Goal: Obtain resource: Download file/media

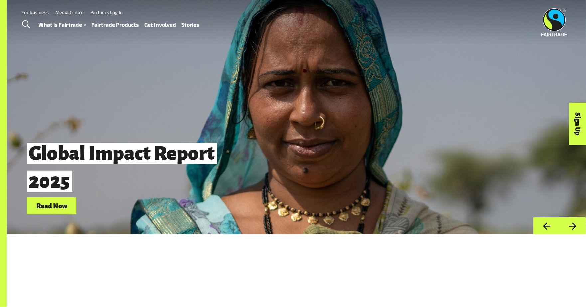
click at [111, 24] on link "Fairtrade Products" at bounding box center [116, 25] width 48 height 10
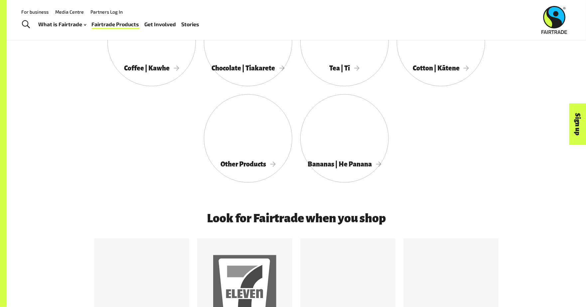
scroll to position [375, 0]
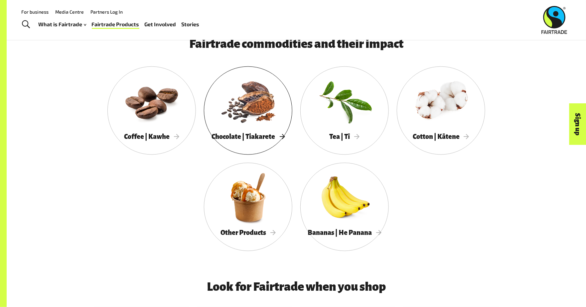
click at [267, 111] on div at bounding box center [248, 102] width 88 height 58
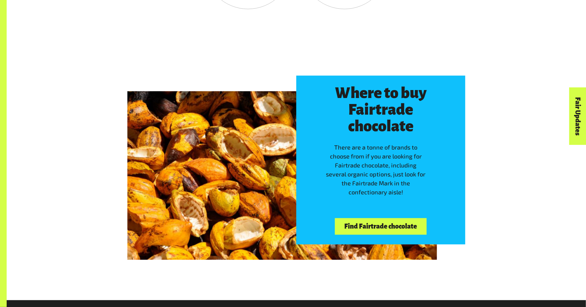
scroll to position [1711, 0]
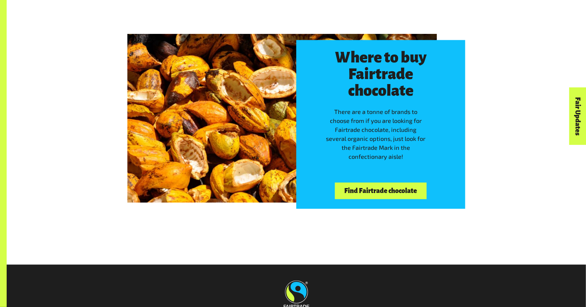
click at [352, 193] on link "Find Fairtrade chocolate" at bounding box center [381, 191] width 92 height 17
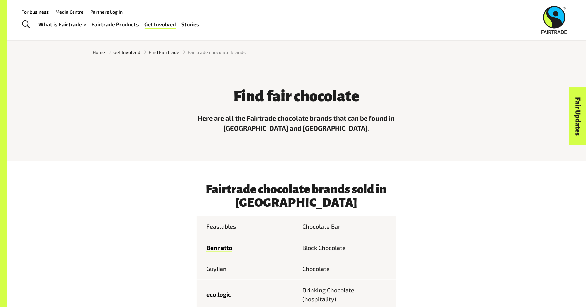
scroll to position [146, 0]
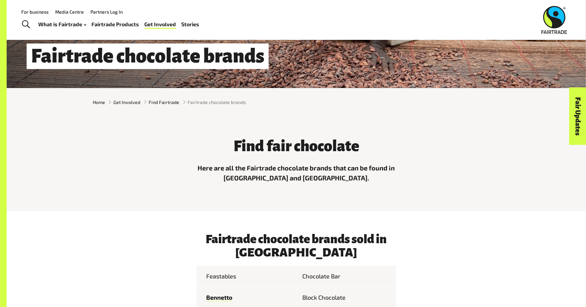
click at [121, 19] on div "What is Fairtrade How Fairtrade works Where Fairtrade works Fast facts Who we a…" at bounding box center [122, 24] width 166 height 17
click at [121, 22] on link "Fairtrade Products" at bounding box center [116, 25] width 48 height 10
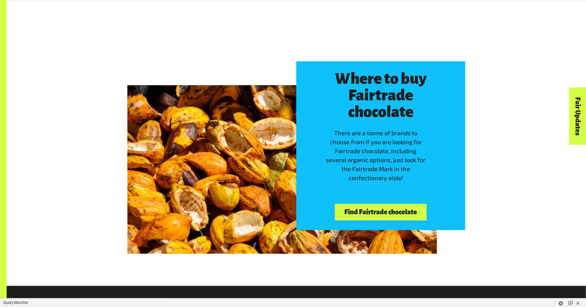
scroll to position [1783, 0]
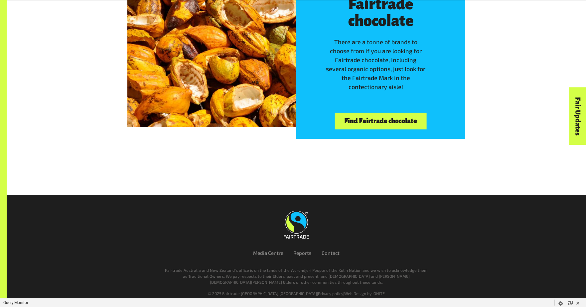
click at [410, 124] on link "Find Fairtrade chocolate" at bounding box center [381, 121] width 92 height 17
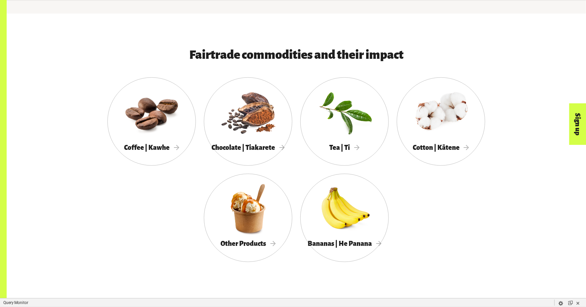
scroll to position [394, 0]
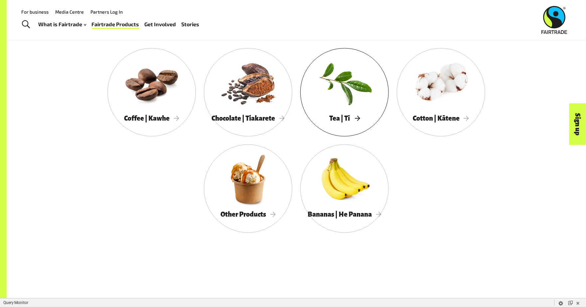
click at [318, 92] on div at bounding box center [344, 83] width 88 height 58
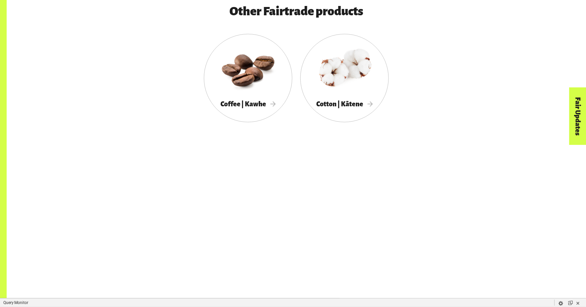
scroll to position [1307, 0]
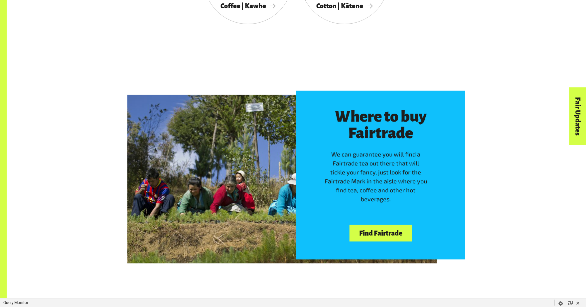
click at [388, 234] on link "Find Fairtrade" at bounding box center [381, 233] width 62 height 17
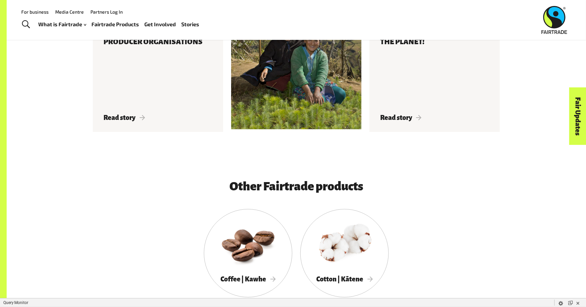
scroll to position [1153, 0]
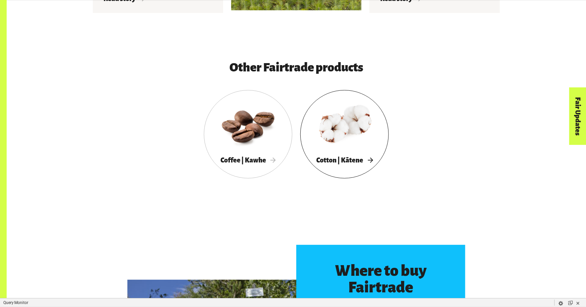
click at [334, 142] on div at bounding box center [344, 125] width 88 height 58
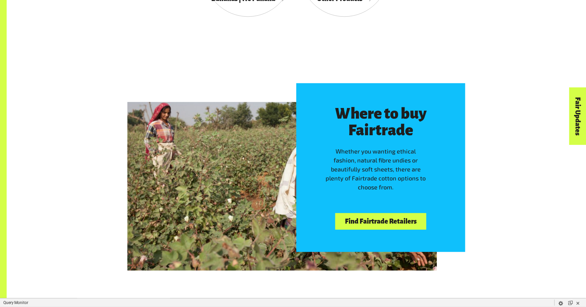
scroll to position [1928, 0]
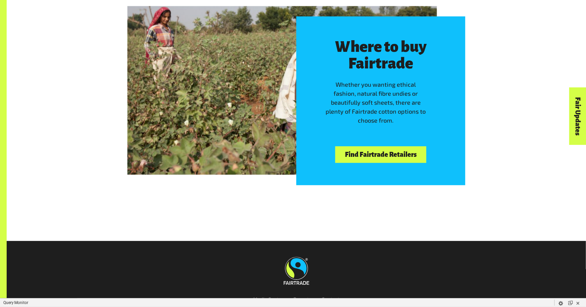
click at [352, 156] on link "Find Fairtrade Retailers" at bounding box center [380, 154] width 91 height 17
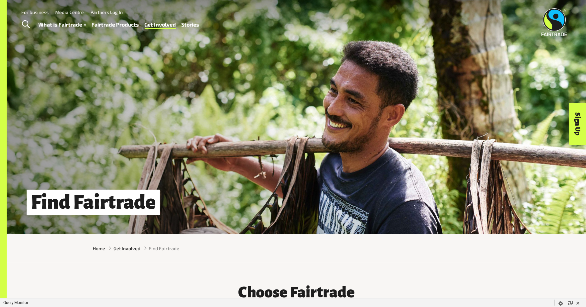
click at [114, 19] on div "What is Fairtrade How Fairtrade works Where Fairtrade works Fast facts Who we a…" at bounding box center [122, 24] width 166 height 17
click at [114, 22] on link "Fairtrade Products" at bounding box center [116, 25] width 48 height 10
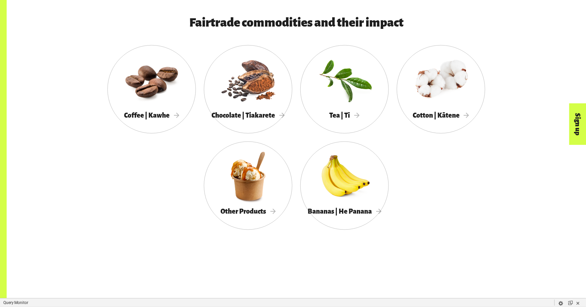
scroll to position [412, 0]
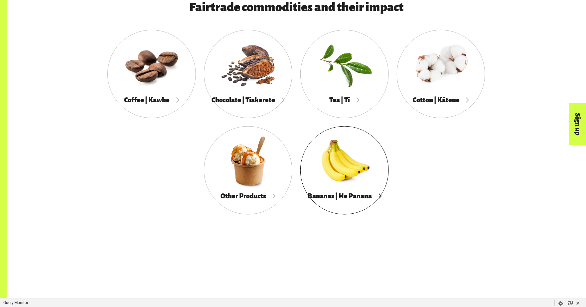
click at [318, 171] on div at bounding box center [344, 161] width 88 height 58
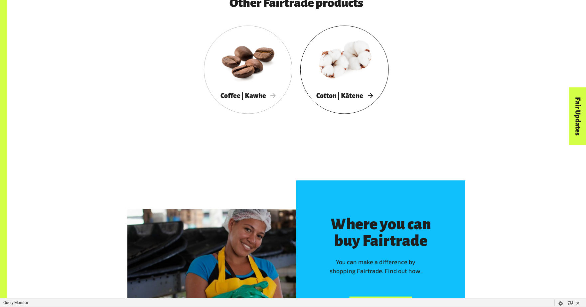
scroll to position [1476, 0]
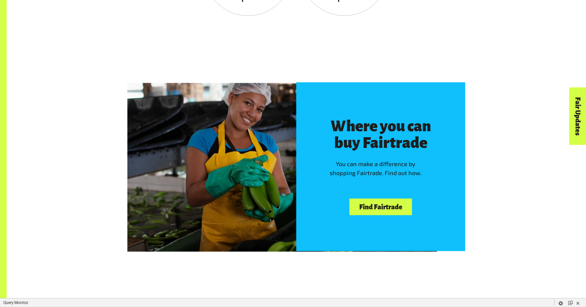
click at [400, 204] on link "Find Fairtrade" at bounding box center [381, 207] width 62 height 17
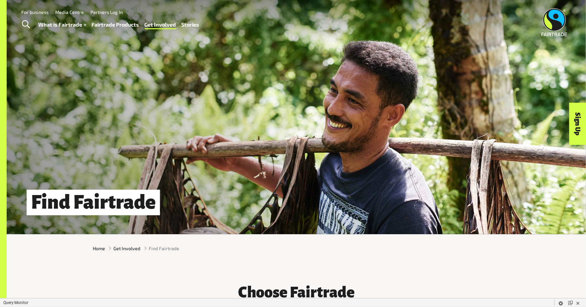
click at [124, 22] on link "Fairtrade Products" at bounding box center [116, 25] width 48 height 10
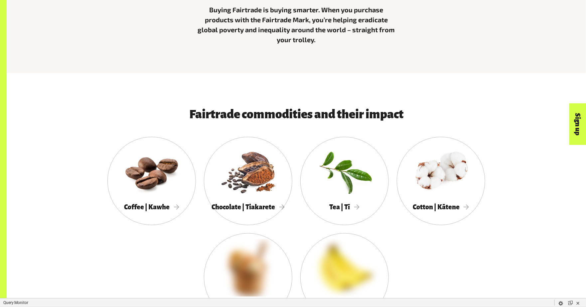
scroll to position [339, 0]
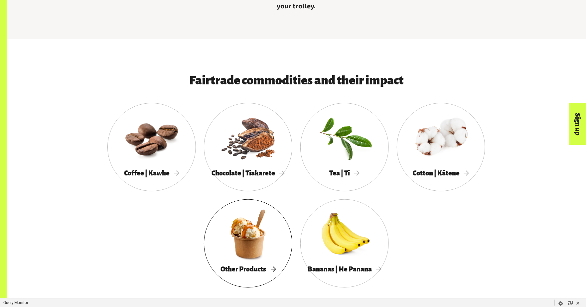
click at [259, 247] on div at bounding box center [248, 235] width 88 height 58
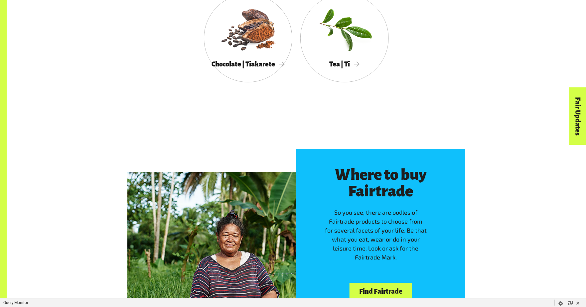
scroll to position [1488, 0]
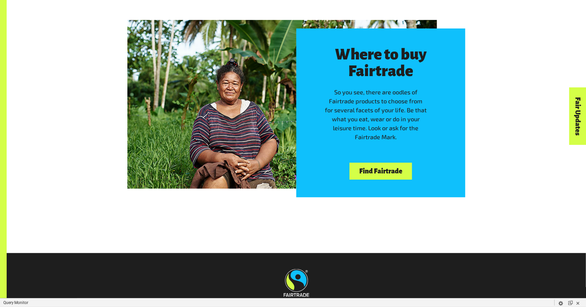
click at [387, 172] on link "Find Fairtrade" at bounding box center [381, 171] width 62 height 17
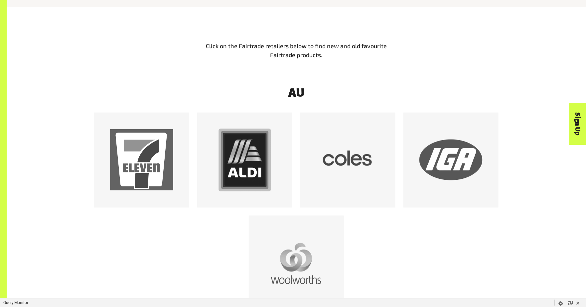
scroll to position [699, 0]
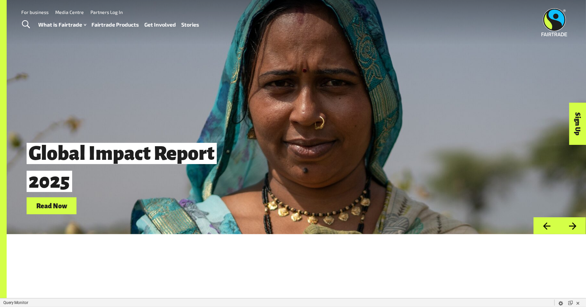
click at [31, 15] on link "For business" at bounding box center [34, 12] width 27 height 6
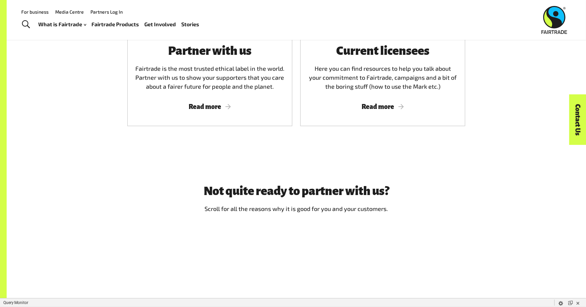
scroll to position [341, 0]
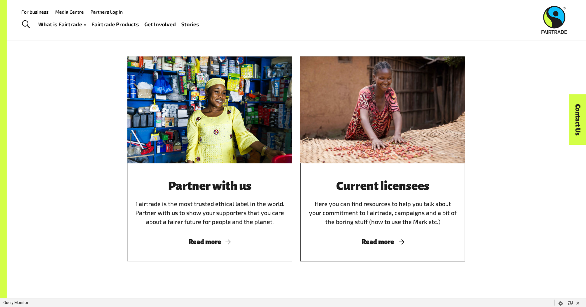
click at [326, 157] on div at bounding box center [382, 110] width 165 height 107
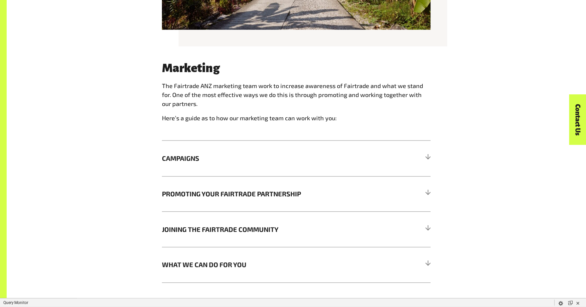
scroll to position [621, 0]
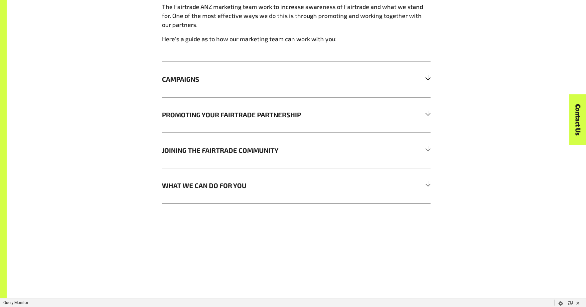
click at [219, 92] on h5 "CAMPAIGNS" at bounding box center [296, 80] width 269 height 36
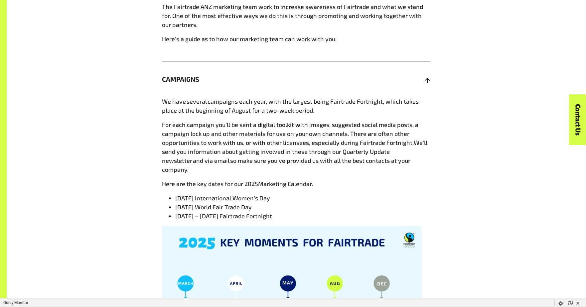
click at [219, 92] on h5 "CAMPAIGNS" at bounding box center [296, 80] width 269 height 36
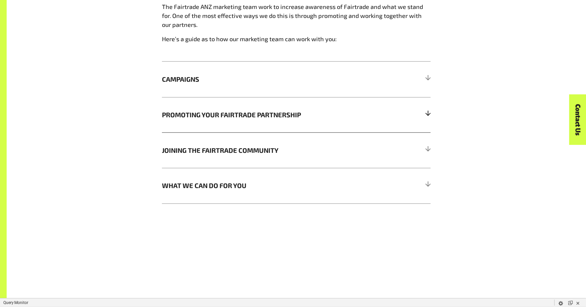
click at [223, 123] on h5 "PROMOTING YOUR FAIRTRADE PARTNERSHIP" at bounding box center [296, 115] width 269 height 36
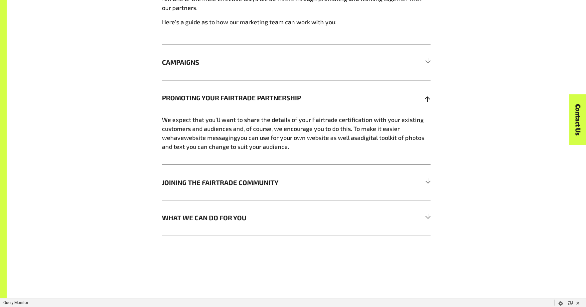
scroll to position [639, 0]
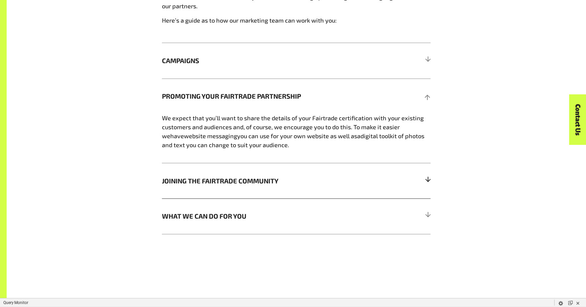
click at [228, 190] on h5 "JOINING THE FAIRTRADE COMMUNITY" at bounding box center [296, 181] width 269 height 36
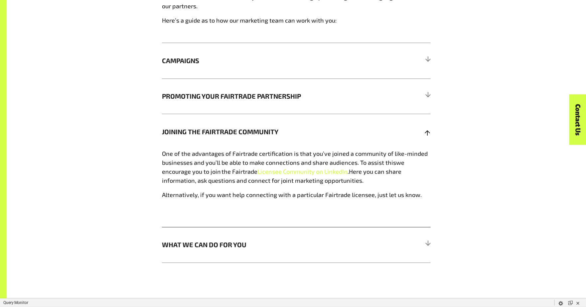
click at [228, 191] on div "One of the advantages of Fairtrade certification is that you’ve joined a commun…" at bounding box center [296, 188] width 269 height 78
click at [225, 240] on h5 "WHAT WE CAN DO FOR YOU" at bounding box center [296, 245] width 269 height 36
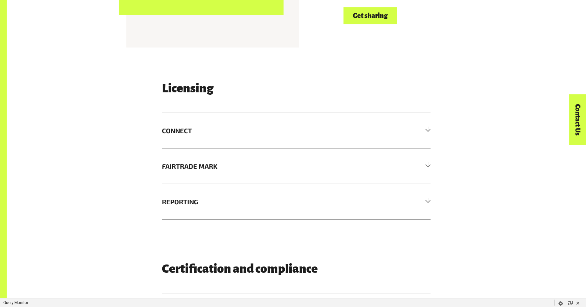
scroll to position [1143, 0]
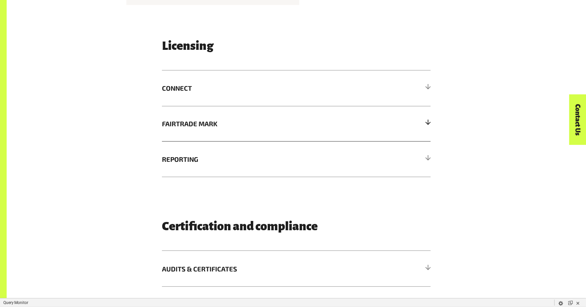
click at [221, 141] on h5 "FAIRTRADE MARK" at bounding box center [296, 124] width 269 height 36
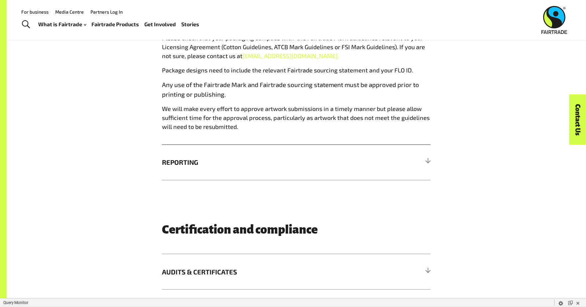
scroll to position [1292, 0]
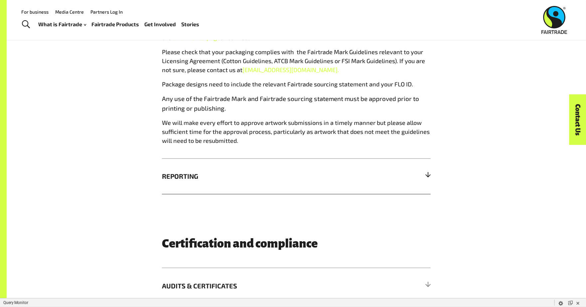
click at [233, 181] on span "REPORTING" at bounding box center [263, 176] width 202 height 10
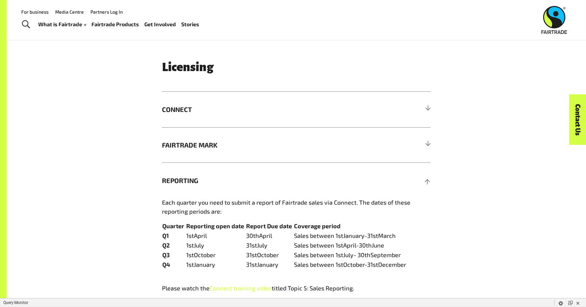
scroll to position [1052, 0]
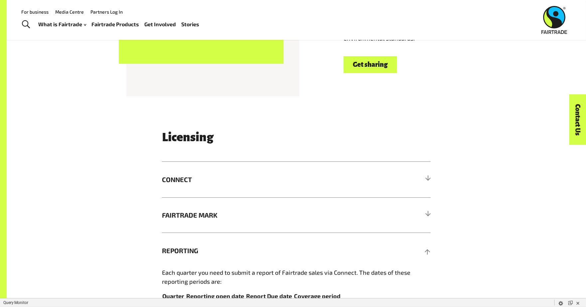
click at [233, 180] on span "CONNECT" at bounding box center [263, 180] width 202 height 10
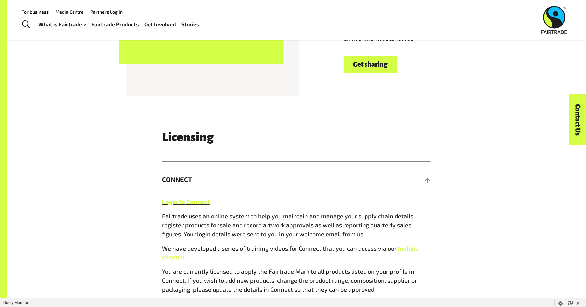
click at [233, 180] on span "CONNECT" at bounding box center [263, 180] width 202 height 10
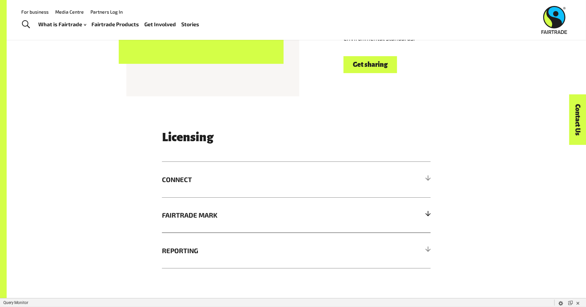
click at [230, 217] on span "FAIRTRADE MARK" at bounding box center [263, 215] width 202 height 10
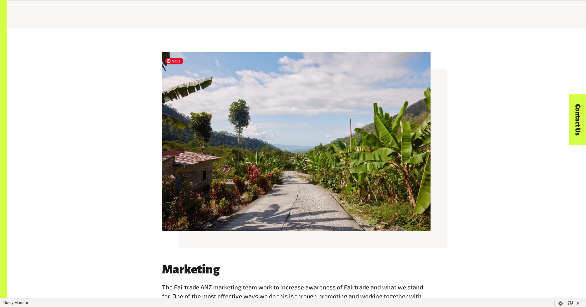
scroll to position [498, 0]
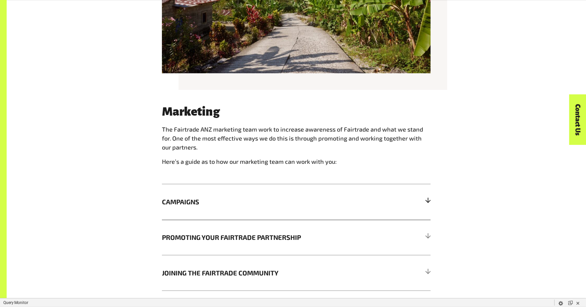
click at [229, 213] on h5 "CAMPAIGNS" at bounding box center [296, 203] width 269 height 36
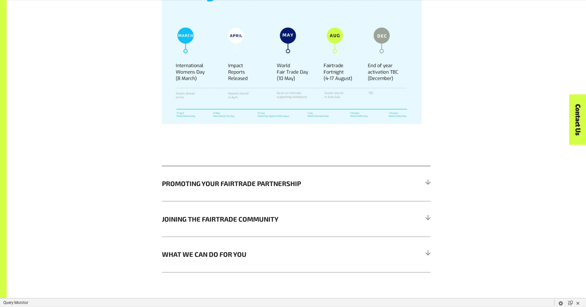
scroll to position [875, 0]
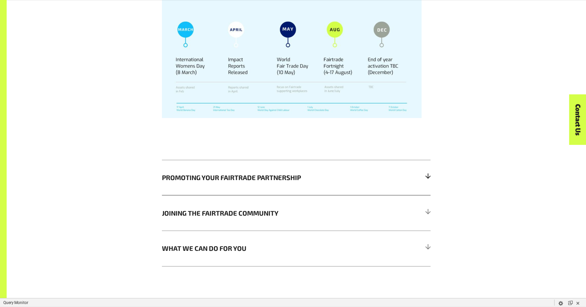
click at [232, 174] on span "PROMOTING YOUR FAIRTRADE PARTNERSHIP" at bounding box center [263, 178] width 202 height 10
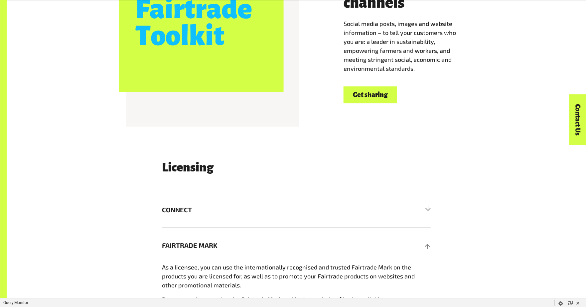
scroll to position [1000, 0]
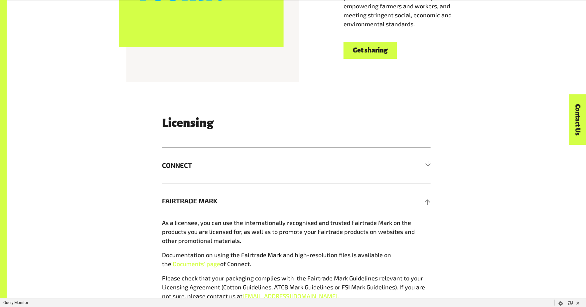
click at [367, 50] on link "Get sharing" at bounding box center [371, 50] width 54 height 17
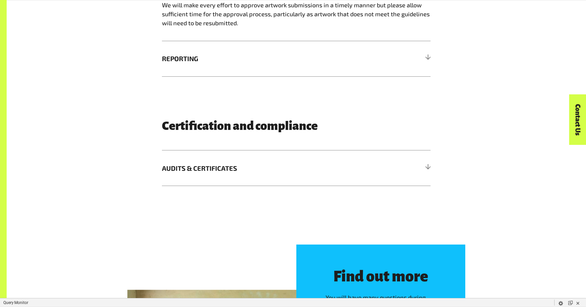
scroll to position [1353, 0]
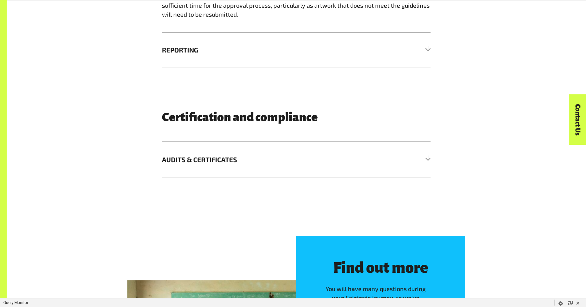
click at [377, 61] on h5 "REPORTING" at bounding box center [296, 50] width 269 height 36
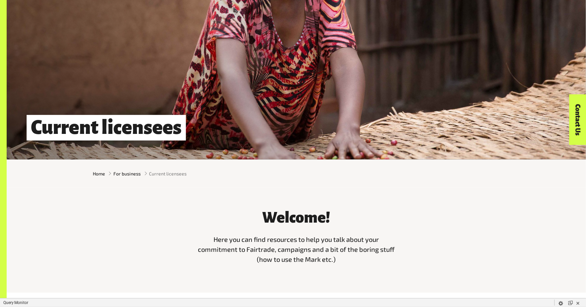
scroll to position [0, 0]
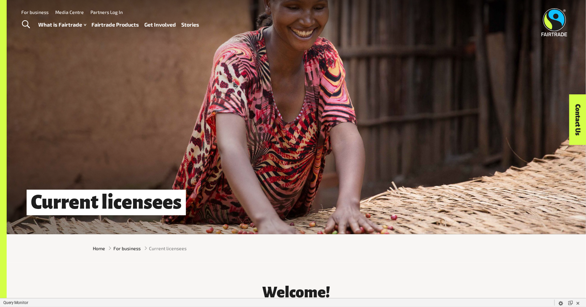
click at [68, 13] on link "Media Centre" at bounding box center [69, 12] width 29 height 6
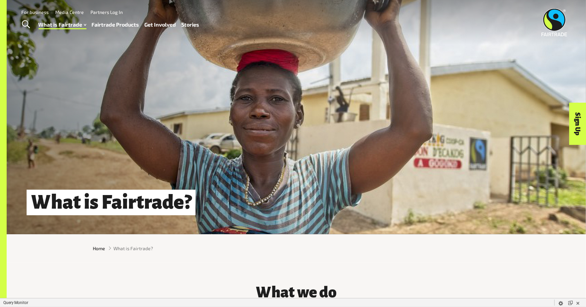
click at [34, 13] on link "For business" at bounding box center [34, 12] width 27 height 6
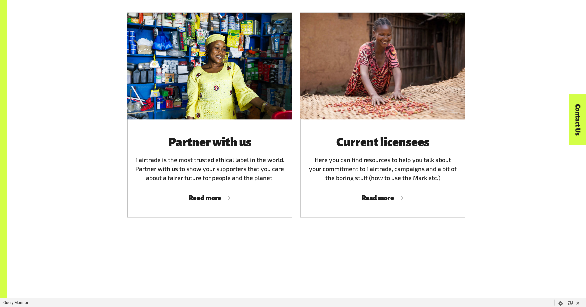
scroll to position [386, 0]
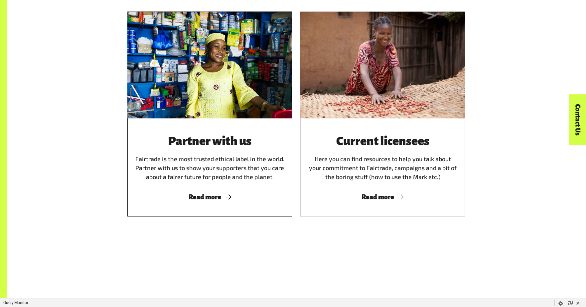
click at [208, 198] on span "Read more" at bounding box center [209, 197] width 149 height 7
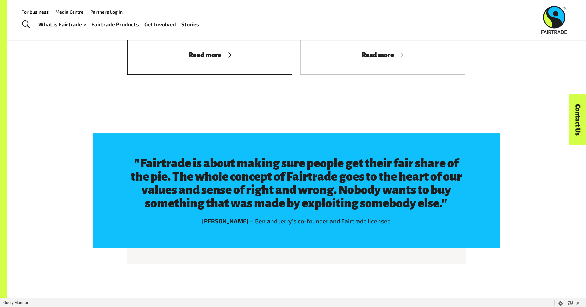
scroll to position [892, 0]
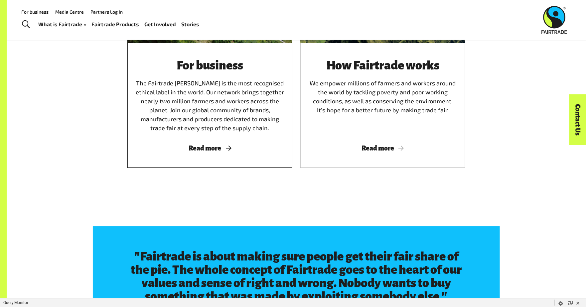
click at [212, 133] on div "For business The Fairtrade Mark is the most recognised ethical label in the wor…" at bounding box center [209, 96] width 149 height 74
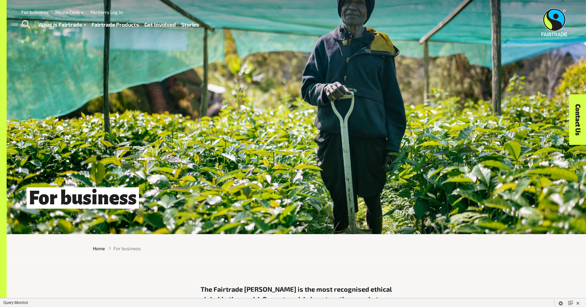
click at [76, 12] on link "Media Centre" at bounding box center [69, 12] width 29 height 6
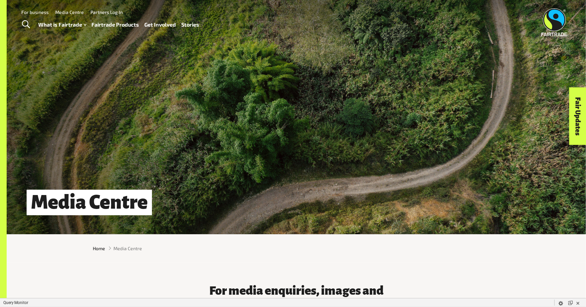
click at [552, 22] on img at bounding box center [555, 22] width 26 height 28
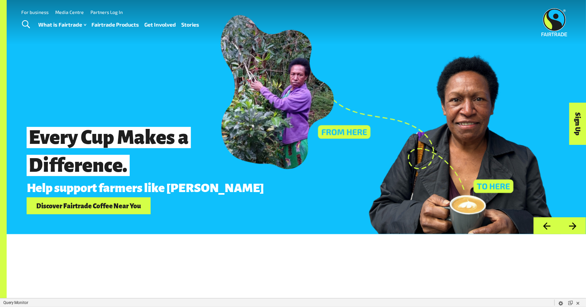
click at [555, 23] on img at bounding box center [555, 22] width 26 height 28
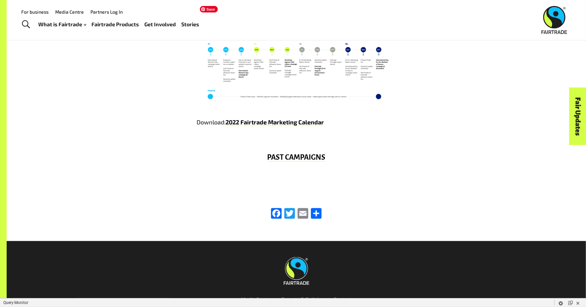
scroll to position [1472, 0]
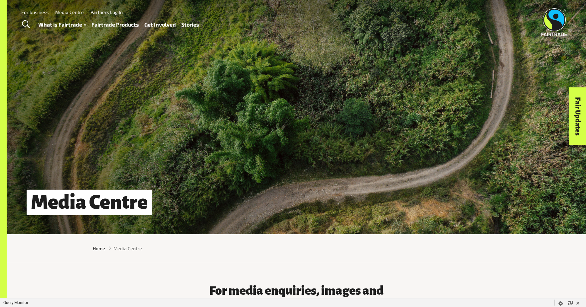
click at [45, 14] on link "For business" at bounding box center [34, 12] width 27 height 6
click at [40, 12] on link "For business" at bounding box center [34, 12] width 27 height 6
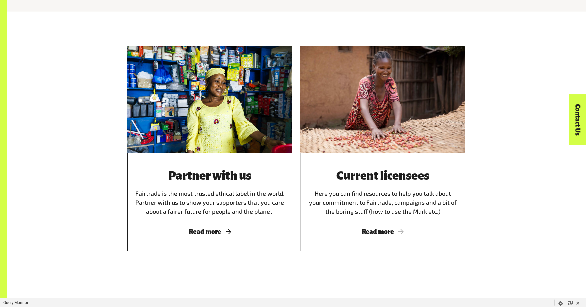
scroll to position [353, 0]
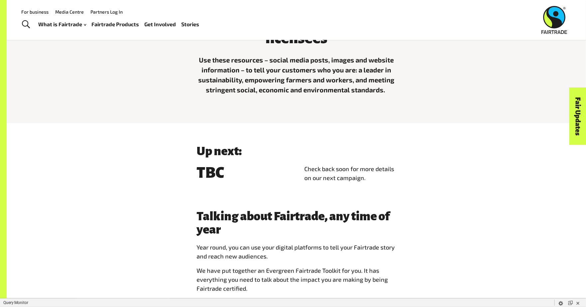
scroll to position [154, 0]
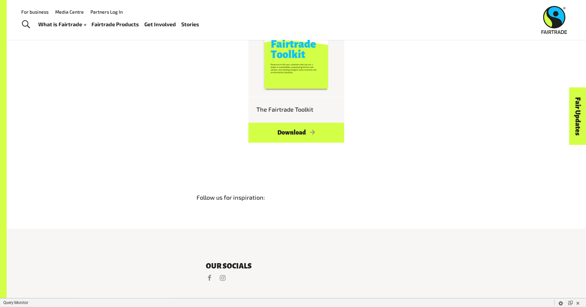
scroll to position [618, 0]
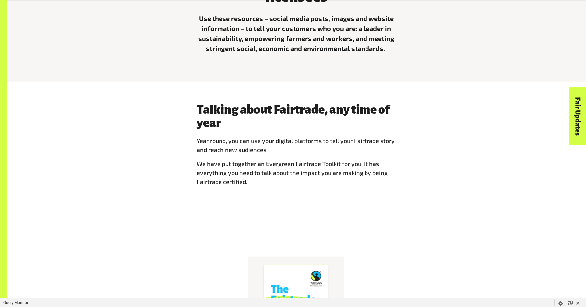
scroll to position [362, 0]
